Goal: Task Accomplishment & Management: Manage account settings

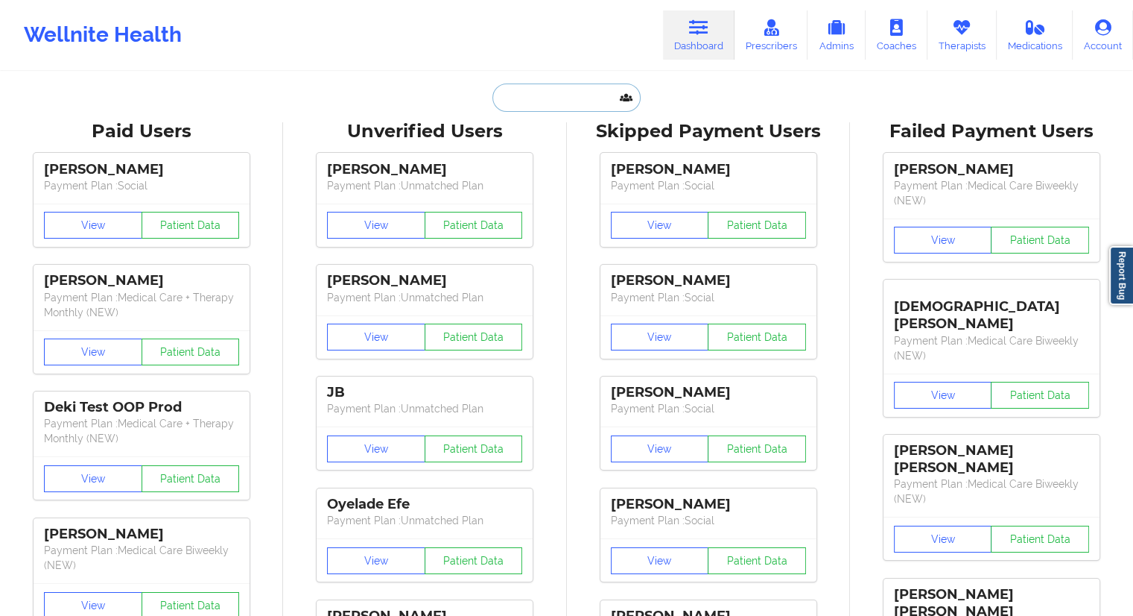
click at [564, 106] on input "text" at bounding box center [567, 97] width 148 height 28
paste input "[PERSON_NAME]"
type input "[PERSON_NAME]"
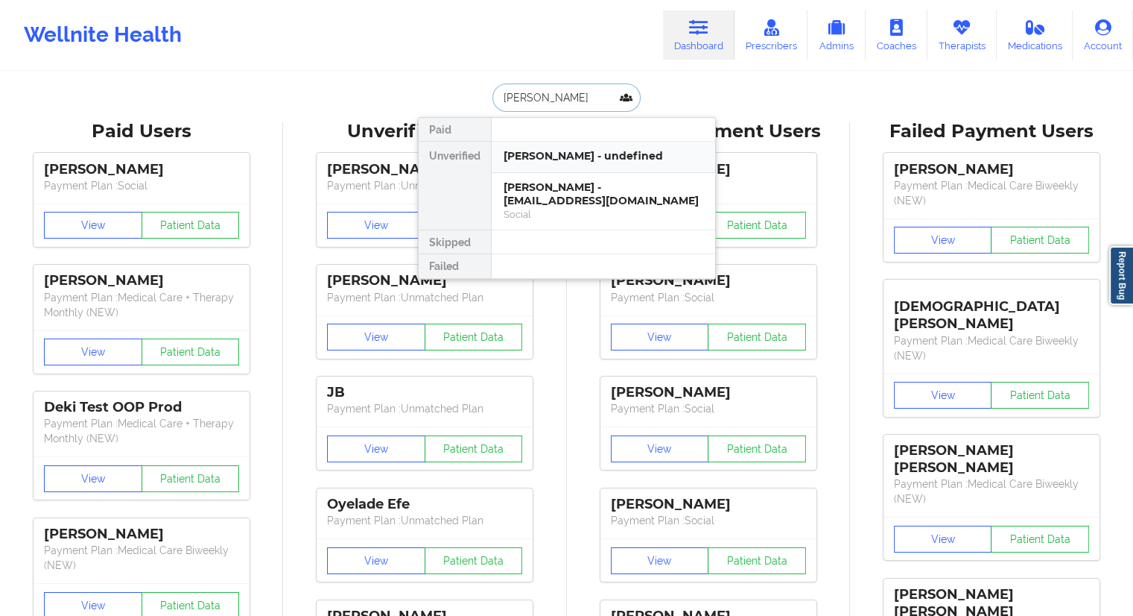
click at [528, 157] on div "[PERSON_NAME] - undefined" at bounding box center [604, 156] width 200 height 14
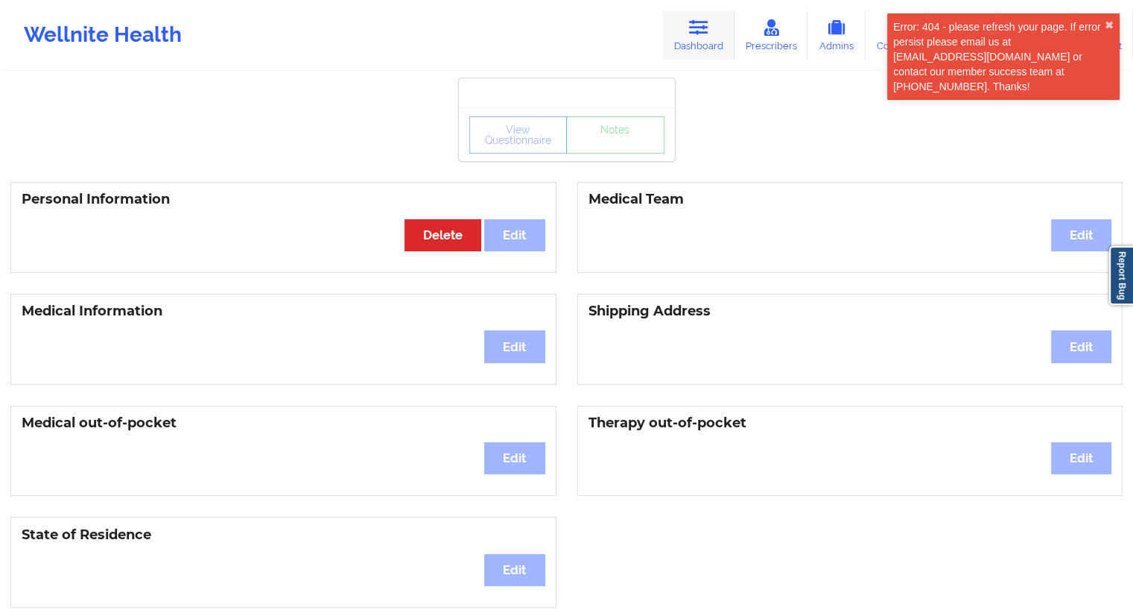
click at [703, 34] on icon at bounding box center [698, 27] width 19 height 16
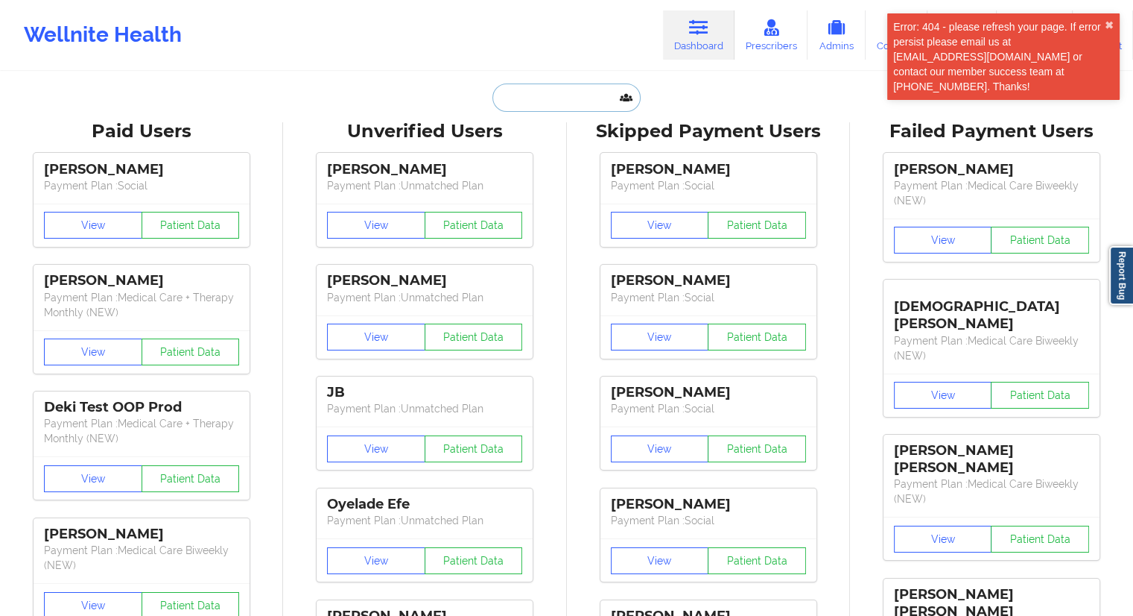
click at [595, 90] on input "text" at bounding box center [567, 97] width 148 height 28
paste input "[PERSON_NAME]"
type input "[PERSON_NAME]"
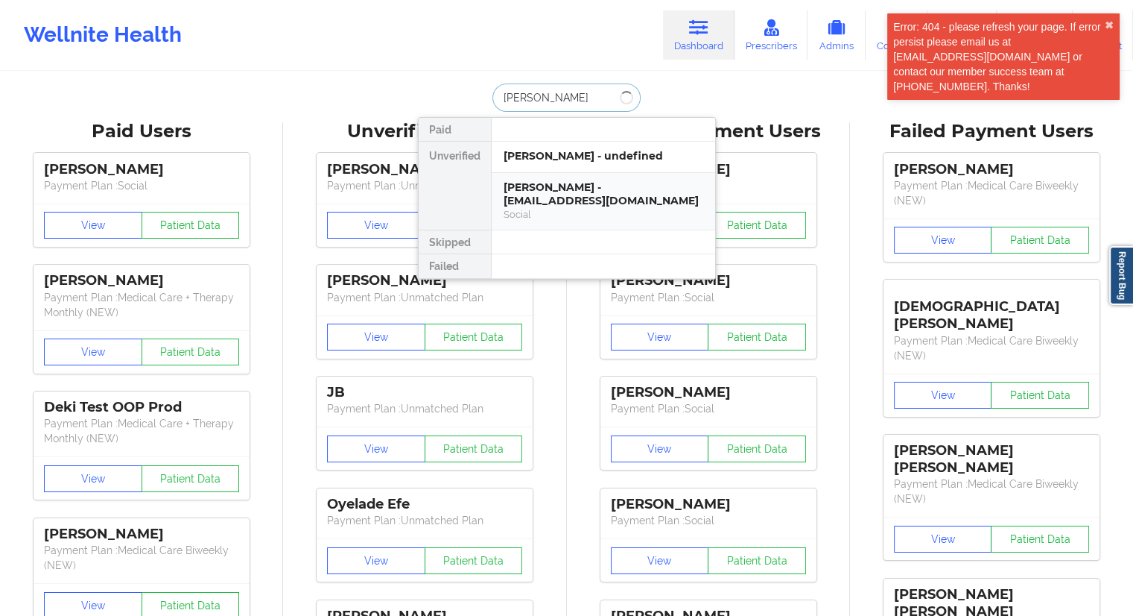
click at [561, 199] on div "[PERSON_NAME] - [EMAIL_ADDRESS][DOMAIN_NAME]" at bounding box center [604, 194] width 200 height 28
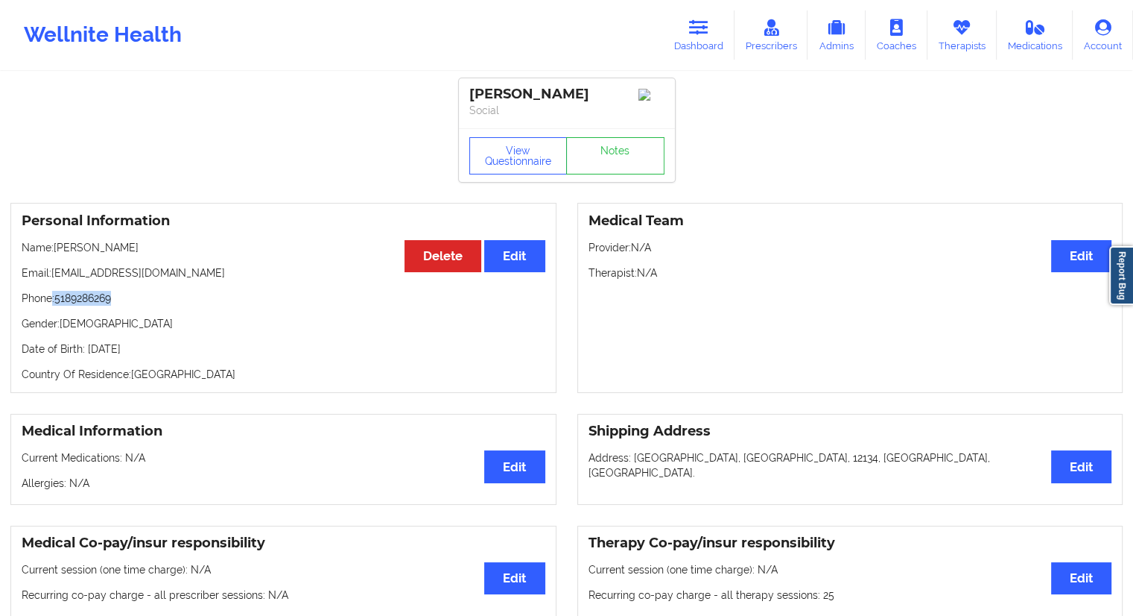
drag, startPoint x: 128, startPoint y: 300, endPoint x: 50, endPoint y: 305, distance: 78.4
click at [50, 305] on p "Phone: [PHONE_NUMBER]" at bounding box center [284, 298] width 524 height 15
click at [86, 311] on div "Personal Information Edit Delete Name: [PERSON_NAME] Email: [EMAIL_ADDRESS][DOM…" at bounding box center [283, 298] width 546 height 190
drag, startPoint x: 123, startPoint y: 301, endPoint x: 58, endPoint y: 309, distance: 65.3
click at [58, 306] on p "Phone: [PHONE_NUMBER]" at bounding box center [284, 298] width 524 height 15
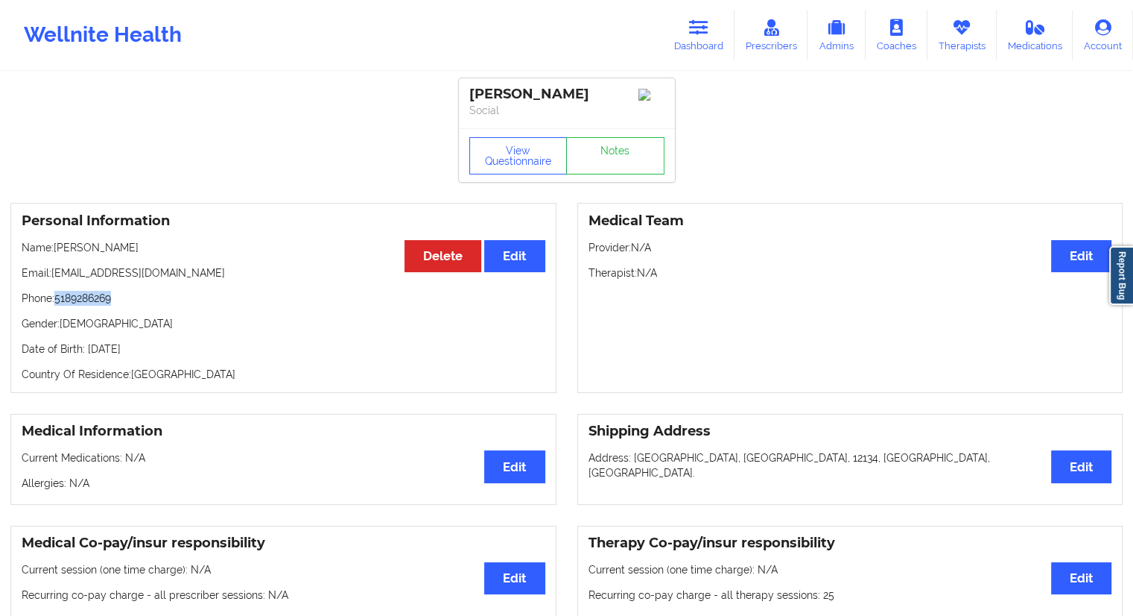
copy p "5189286269"
click at [522, 159] on button "View Questionnaire" at bounding box center [518, 155] width 98 height 37
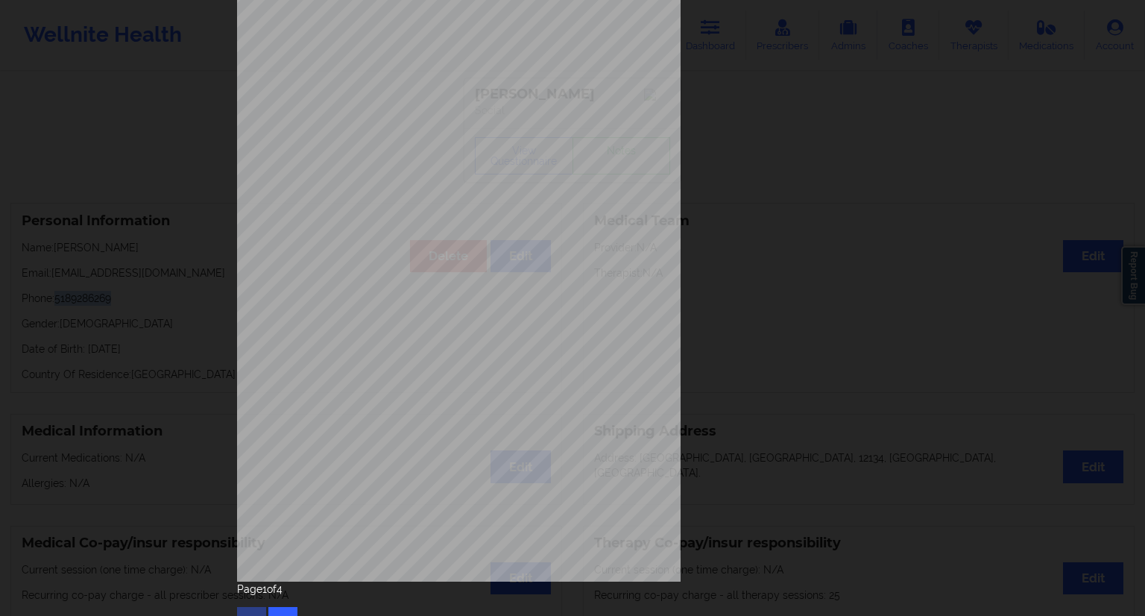
scroll to position [95, 0]
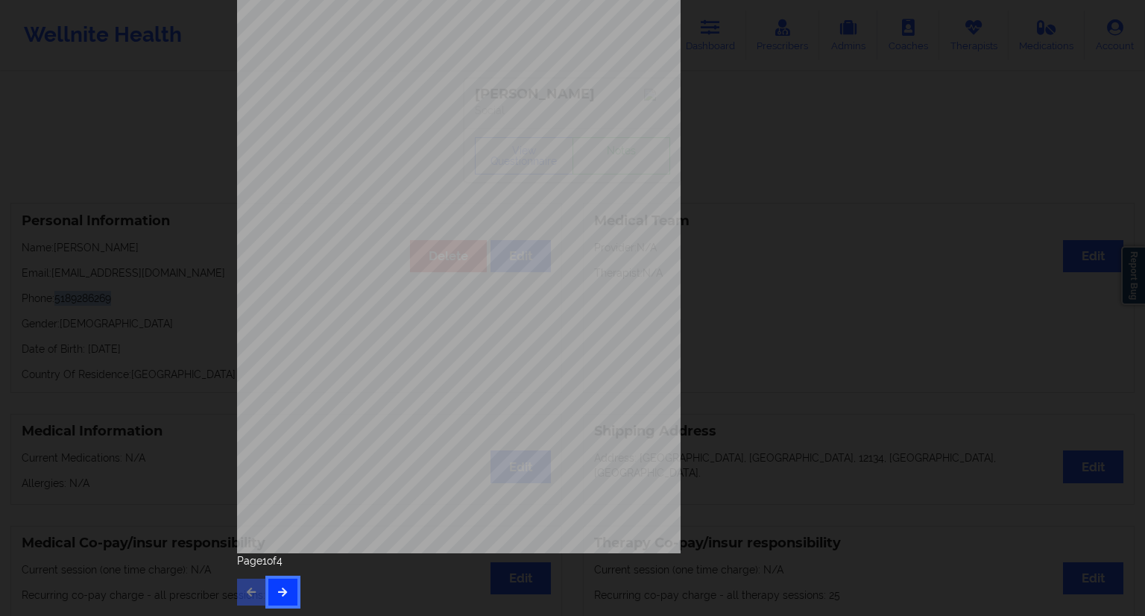
click at [285, 588] on button "button" at bounding box center [282, 591] width 29 height 27
click at [292, 585] on button "button" at bounding box center [282, 591] width 29 height 27
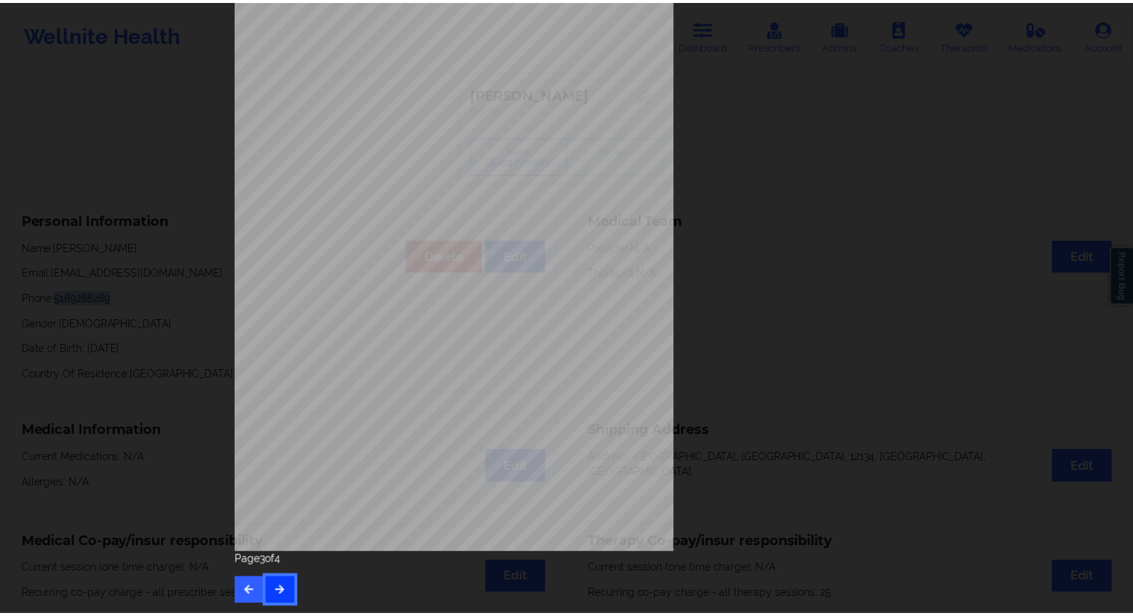
scroll to position [0, 0]
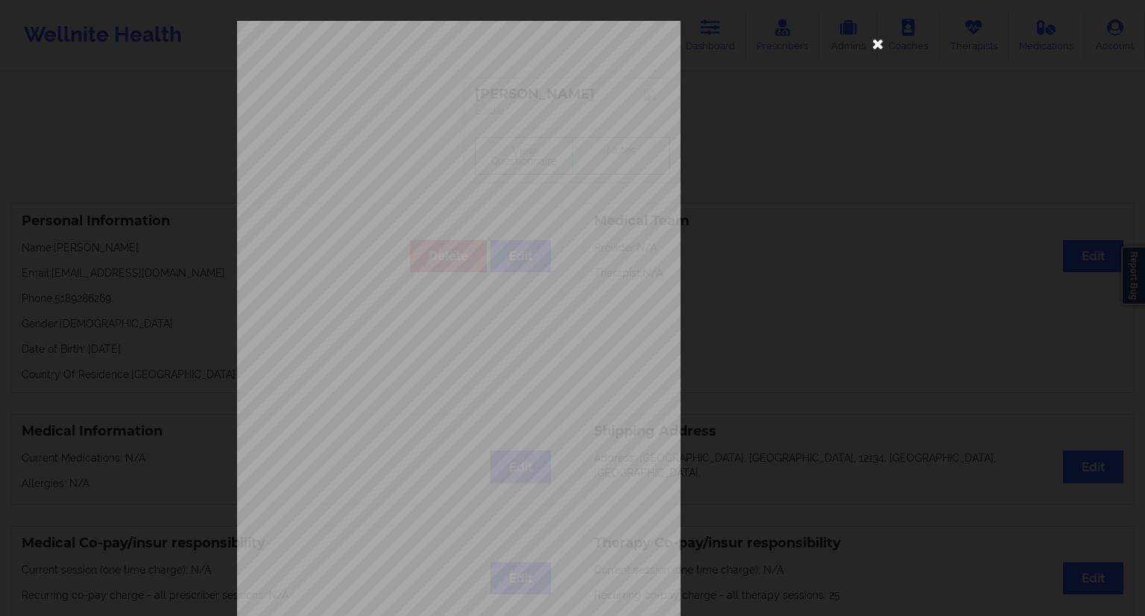
click at [870, 39] on icon at bounding box center [878, 43] width 24 height 24
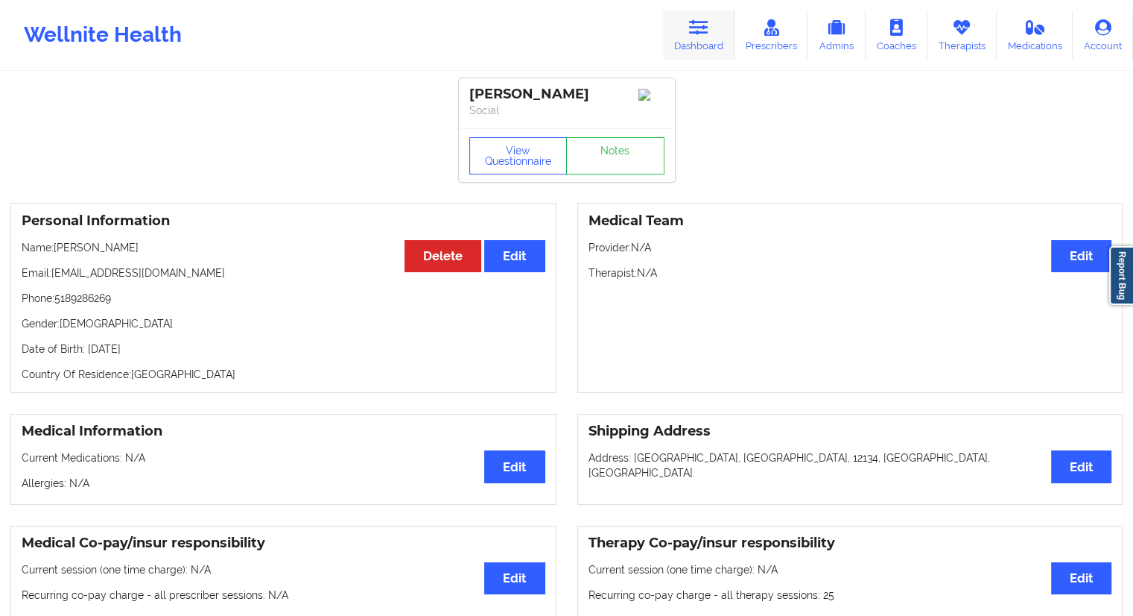
click at [693, 42] on link "Dashboard" at bounding box center [699, 34] width 72 height 49
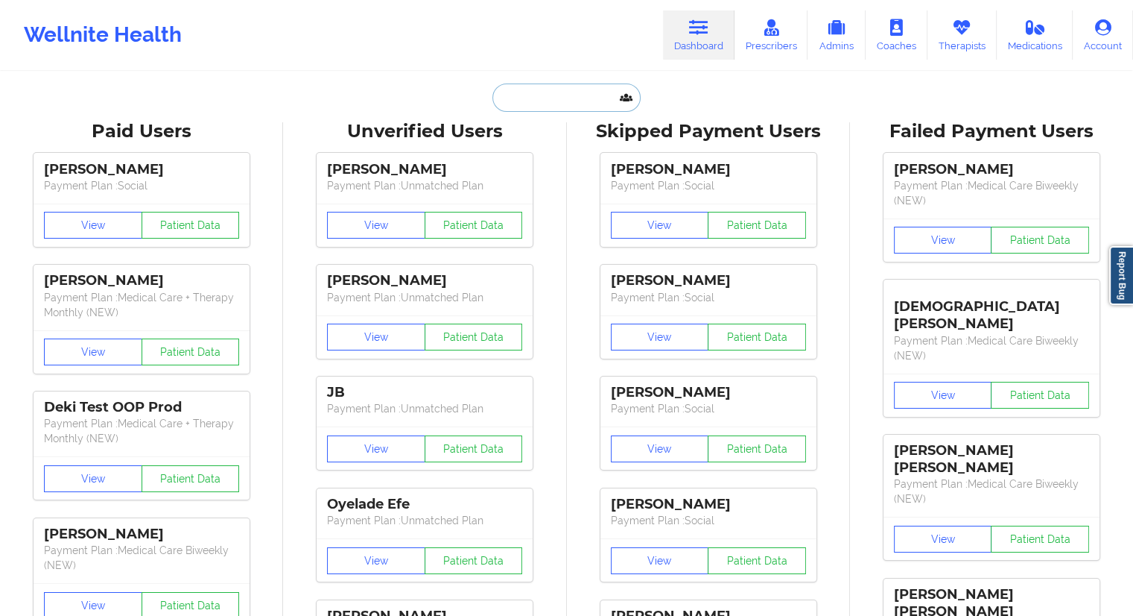
click at [572, 98] on input "text" at bounding box center [567, 97] width 148 height 28
paste input "[EMAIL_ADDRESS][DOMAIN_NAME]"
type input "[EMAIL_ADDRESS][DOMAIN_NAME]"
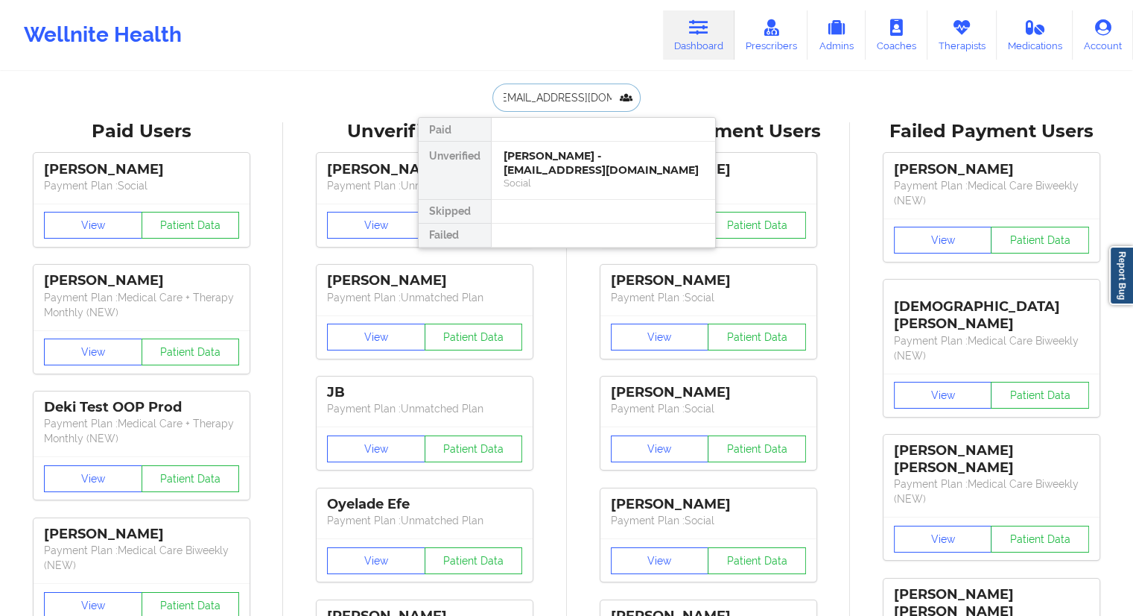
click at [530, 161] on div "[PERSON_NAME] - [EMAIL_ADDRESS][DOMAIN_NAME]" at bounding box center [604, 163] width 200 height 28
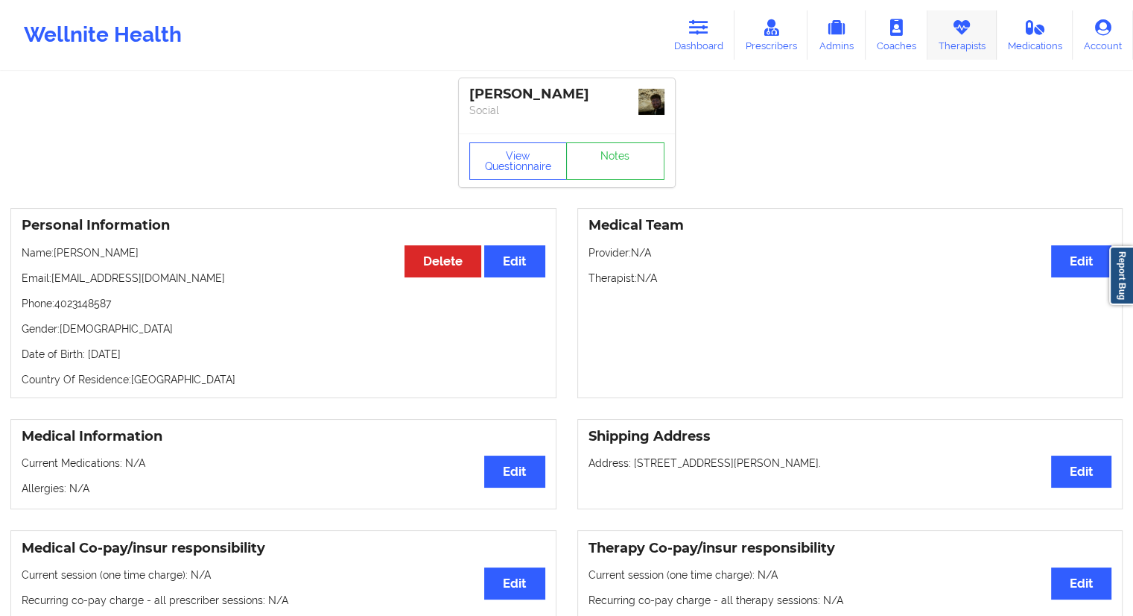
click at [967, 32] on icon at bounding box center [961, 27] width 19 height 16
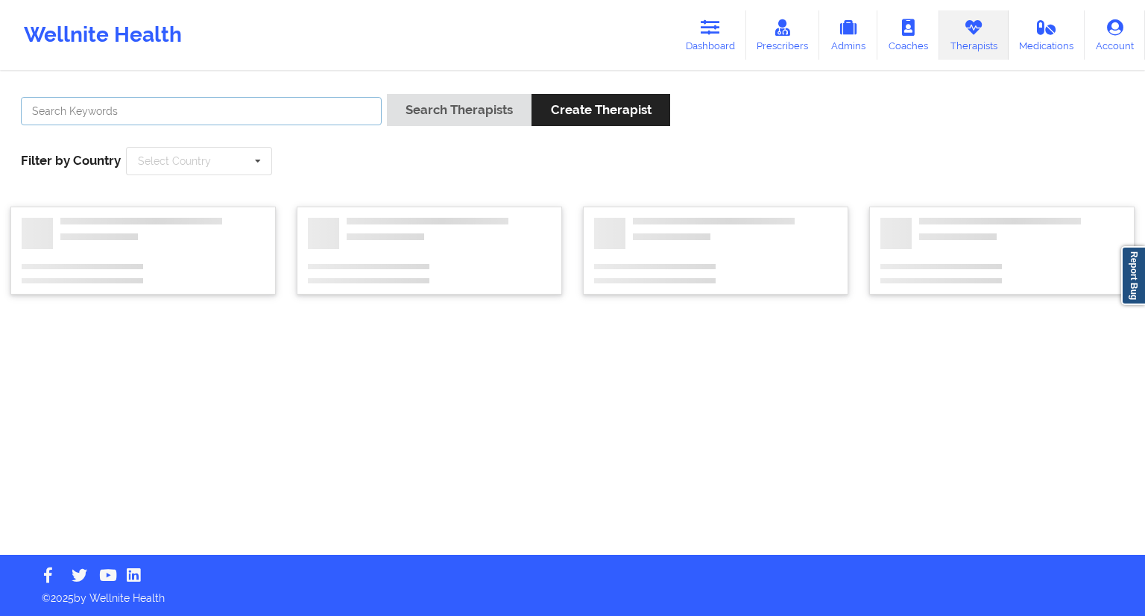
click at [186, 118] on input "text" at bounding box center [201, 111] width 361 height 28
paste input "[PERSON_NAME]"
type input "[PERSON_NAME]"
click at [418, 117] on button "Search Therapists" at bounding box center [459, 110] width 145 height 32
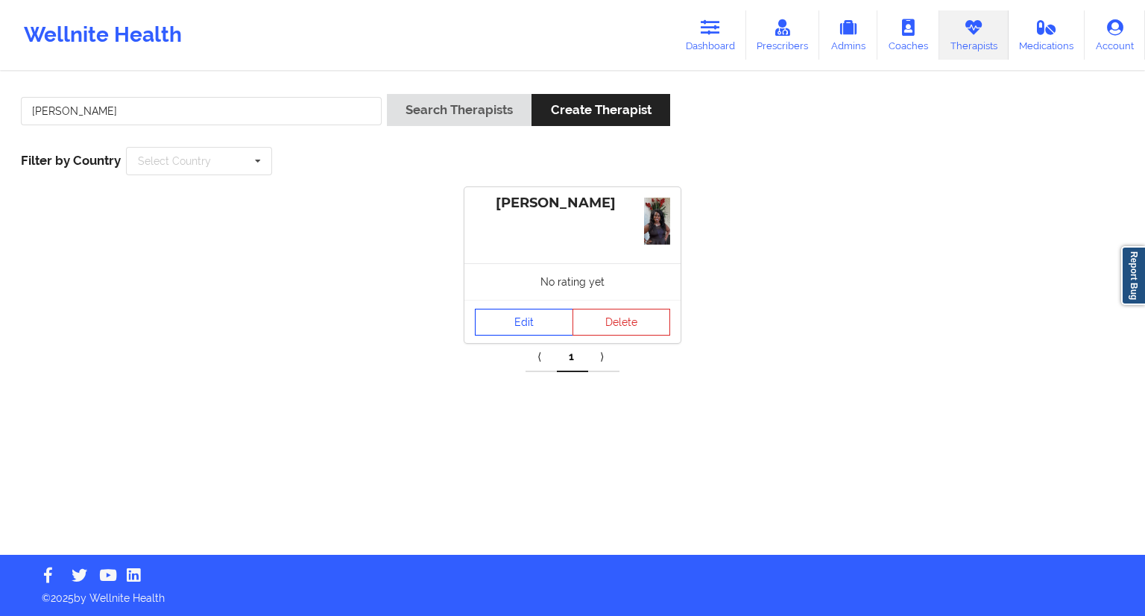
click at [511, 321] on link "Edit" at bounding box center [524, 322] width 98 height 27
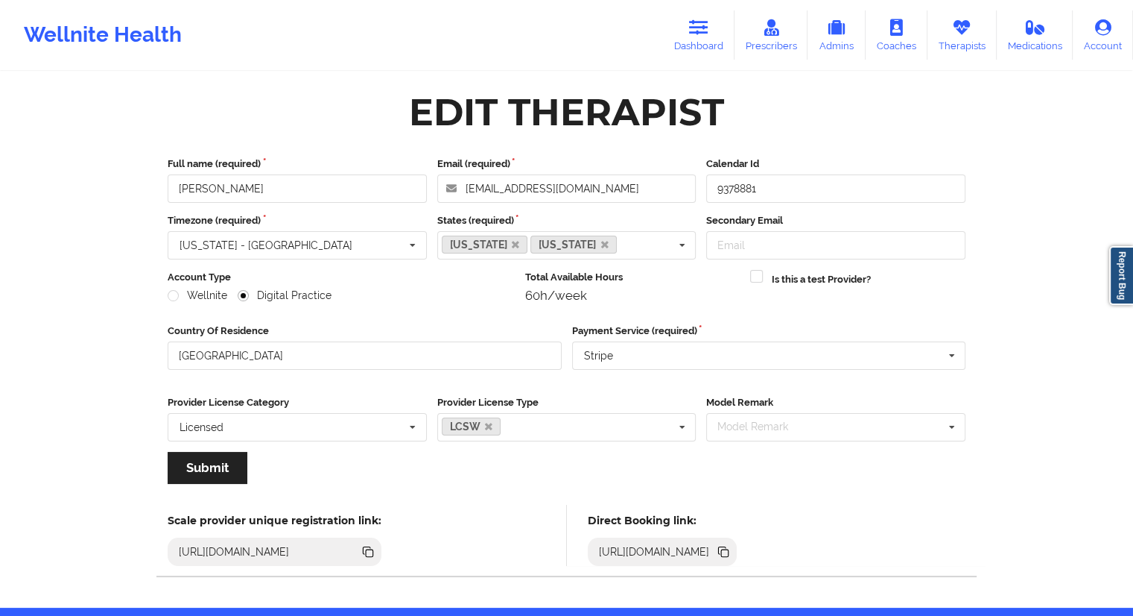
click at [732, 552] on icon at bounding box center [723, 551] width 16 height 16
